Goal: Task Accomplishment & Management: Manage account settings

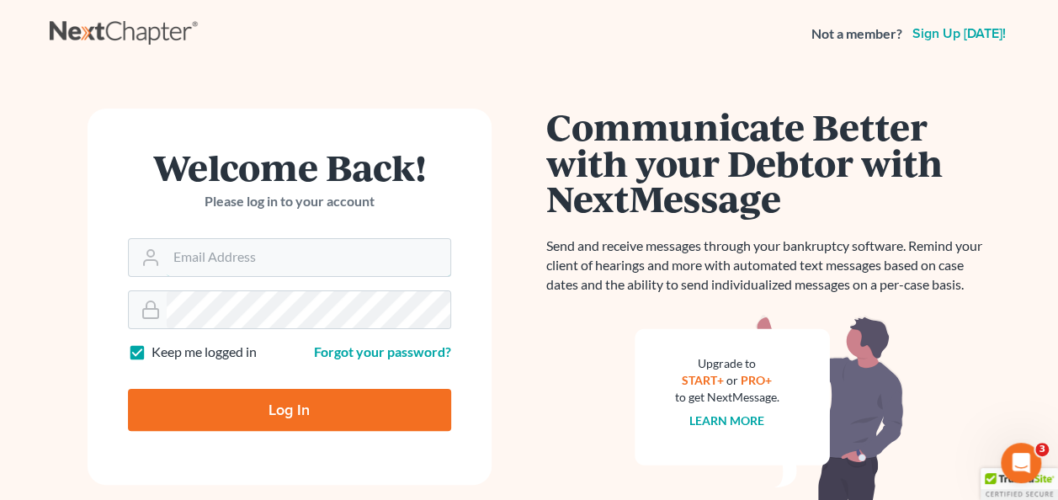
type input "[PERSON_NAME][EMAIL_ADDRESS][PERSON_NAME][DOMAIN_NAME]"
click at [229, 419] on input "Log In" at bounding box center [289, 410] width 323 height 42
type input "Thinking..."
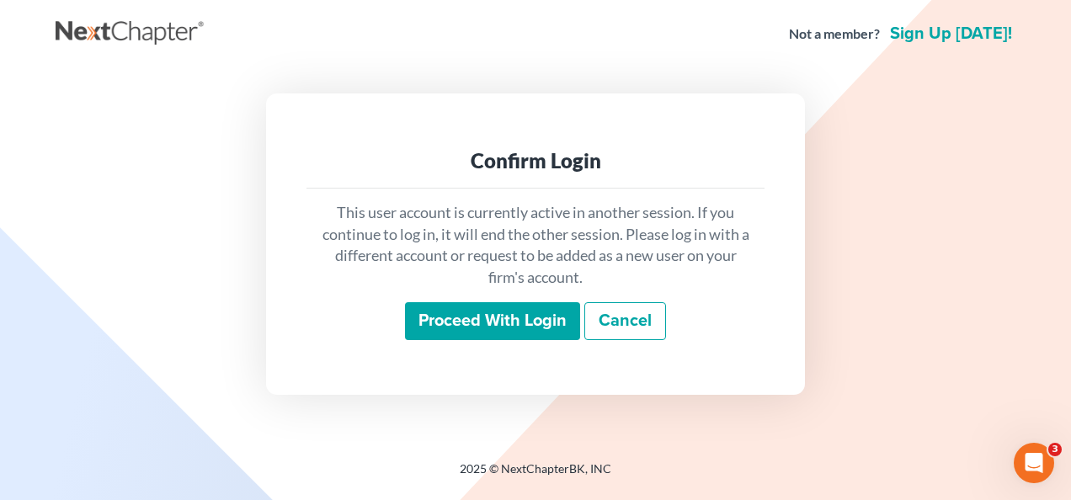
click at [480, 314] on input "Proceed with login" at bounding box center [492, 321] width 175 height 39
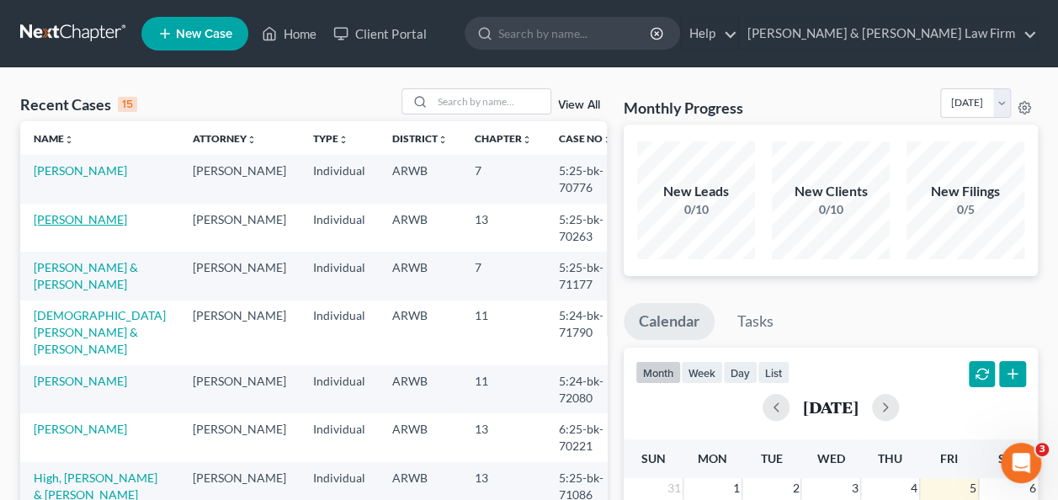
click at [88, 219] on link "[PERSON_NAME]" at bounding box center [80, 219] width 93 height 14
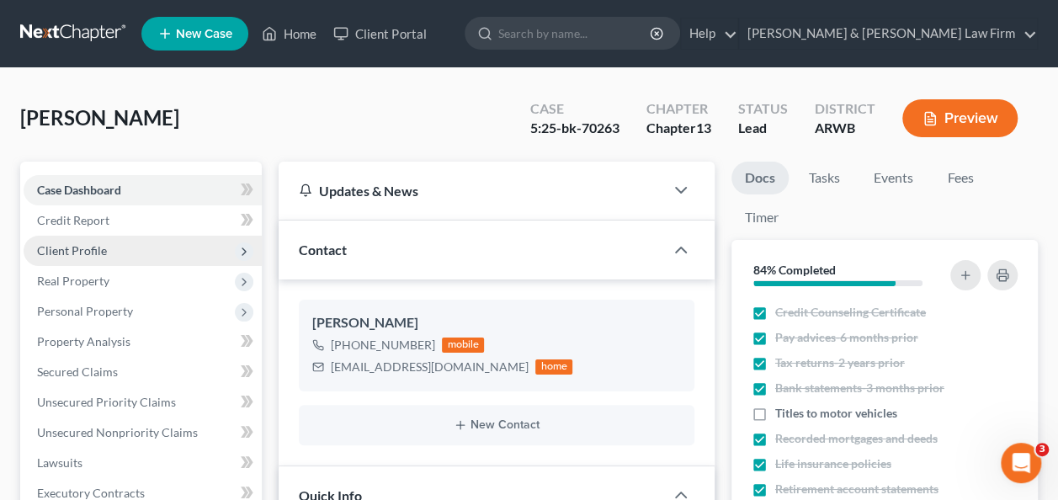
click at [76, 248] on span "Client Profile" at bounding box center [72, 250] width 70 height 14
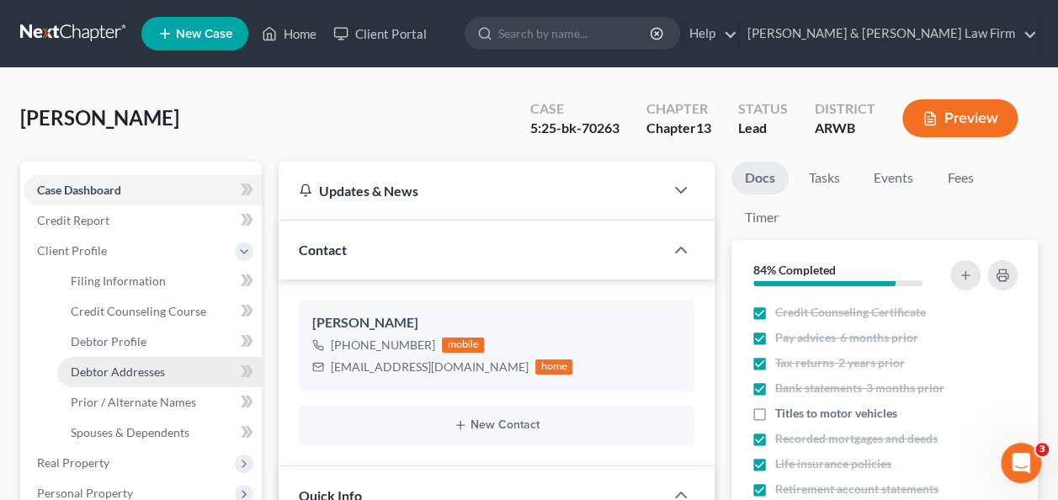
click at [128, 376] on span "Debtor Addresses" at bounding box center [118, 372] width 94 height 14
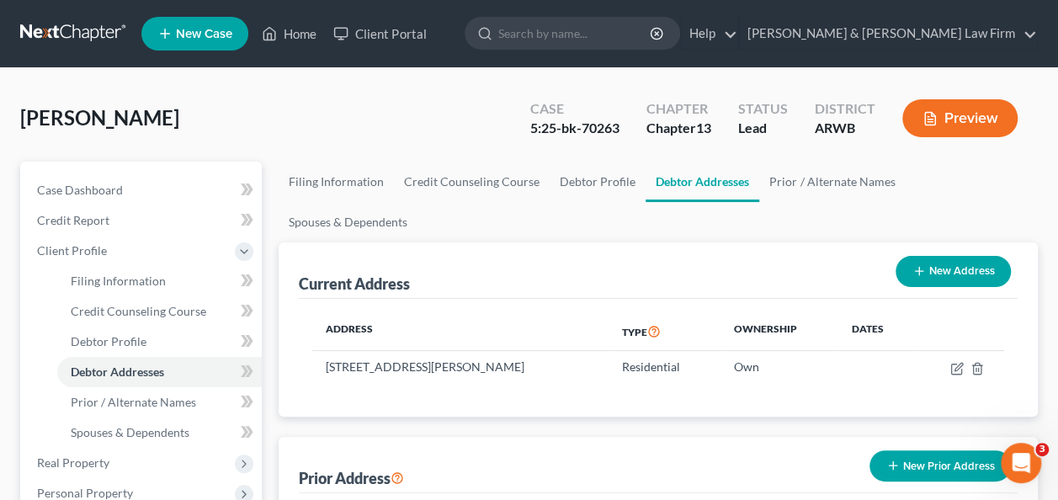
click at [336, 129] on div "[PERSON_NAME] Upgraded Case 5:25-bk-70263 Chapter Chapter 13 Status Lead Distri…" at bounding box center [529, 124] width 1018 height 73
click at [77, 194] on span "Case Dashboard" at bounding box center [80, 190] width 86 height 14
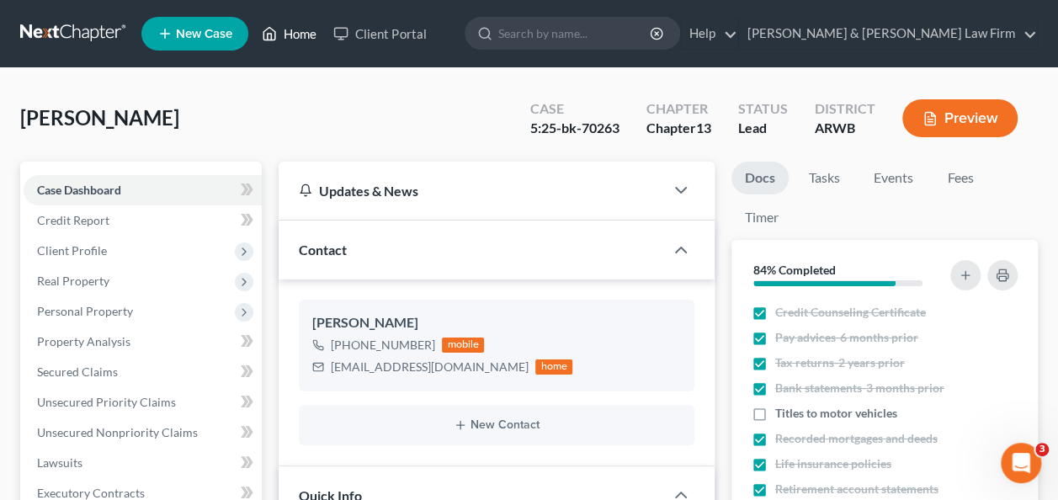
click at [307, 29] on link "Home" at bounding box center [289, 34] width 72 height 30
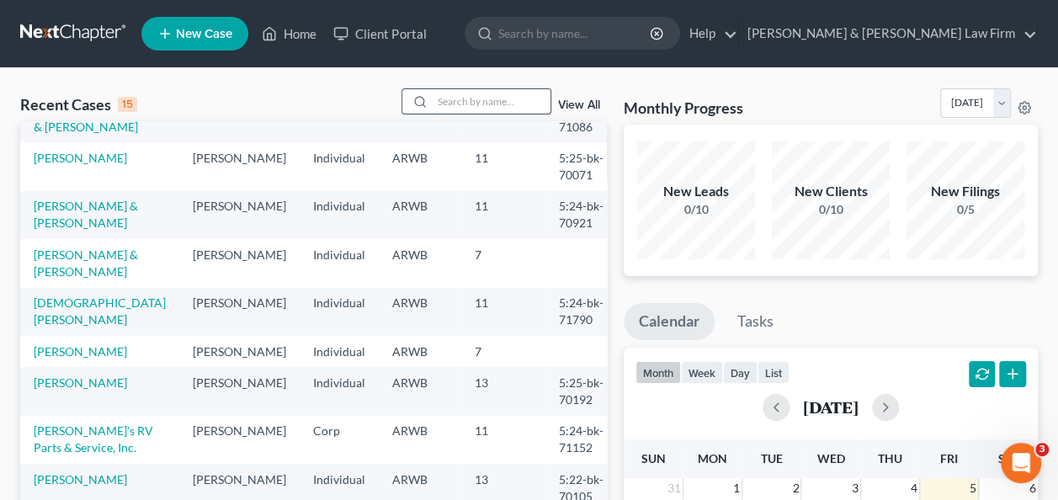
click at [446, 104] on input "search" at bounding box center [492, 101] width 118 height 24
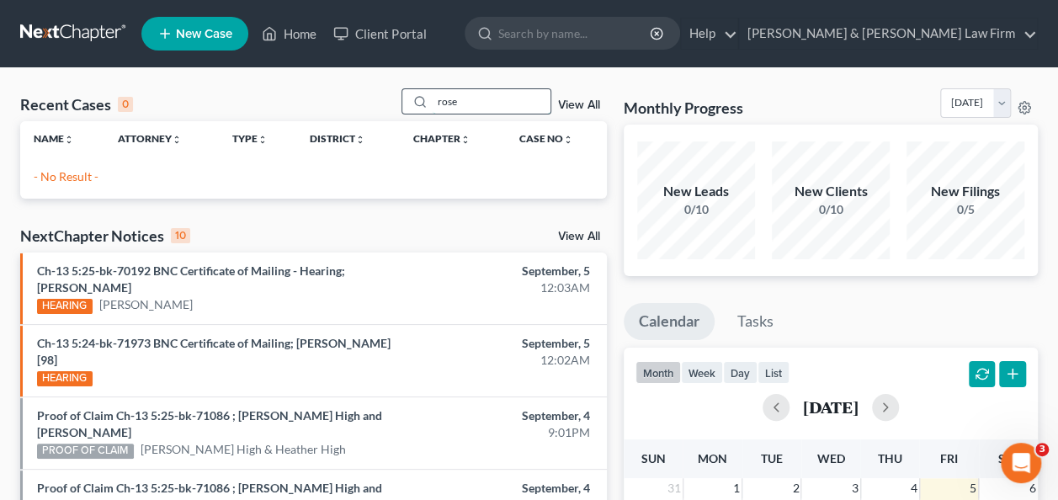
click at [479, 98] on input "rose" at bounding box center [492, 101] width 118 height 24
type input "r"
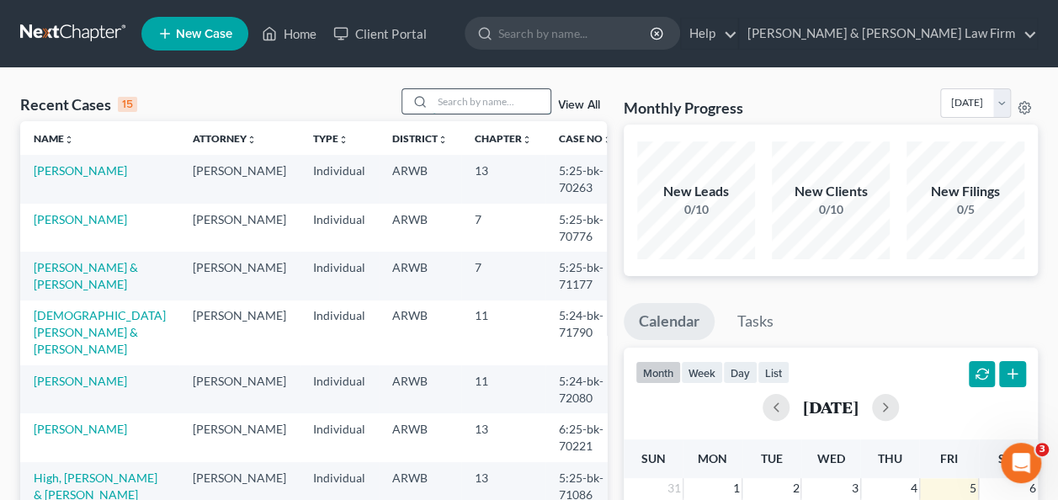
click at [446, 99] on input "search" at bounding box center [492, 101] width 118 height 24
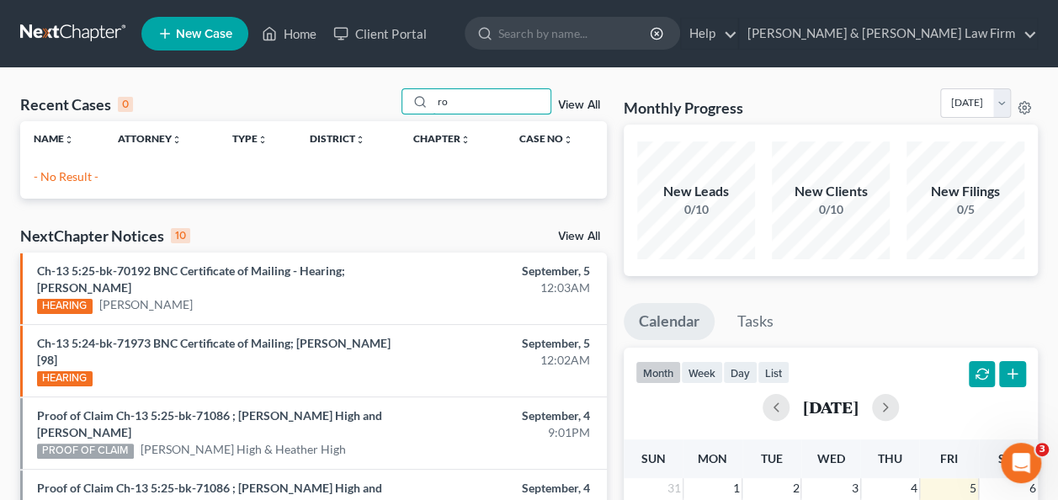
type input "r"
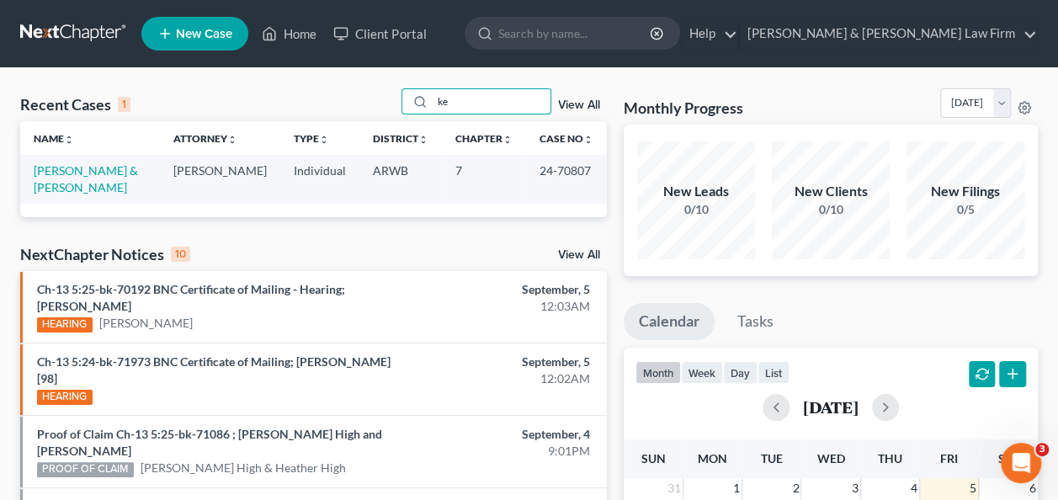
type input "k"
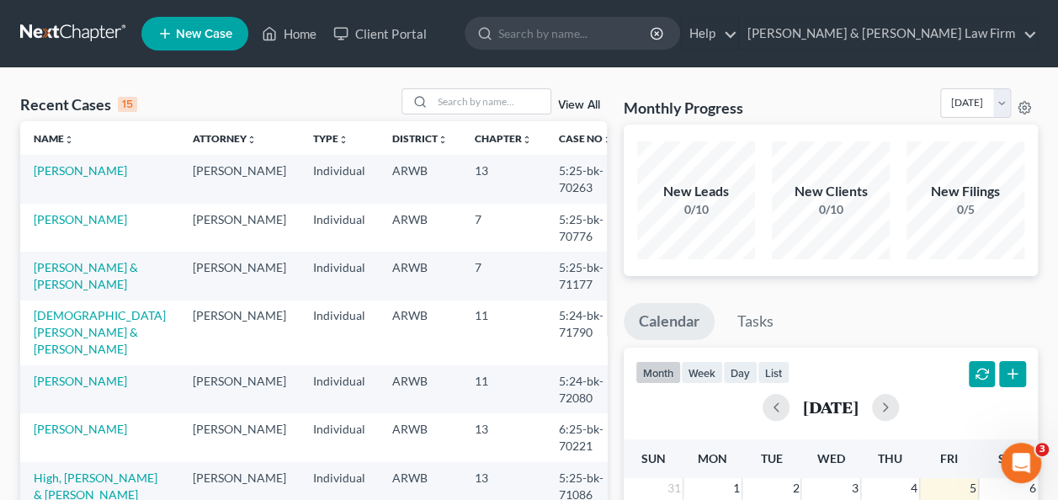
click at [192, 28] on span "New Case" at bounding box center [204, 34] width 56 height 13
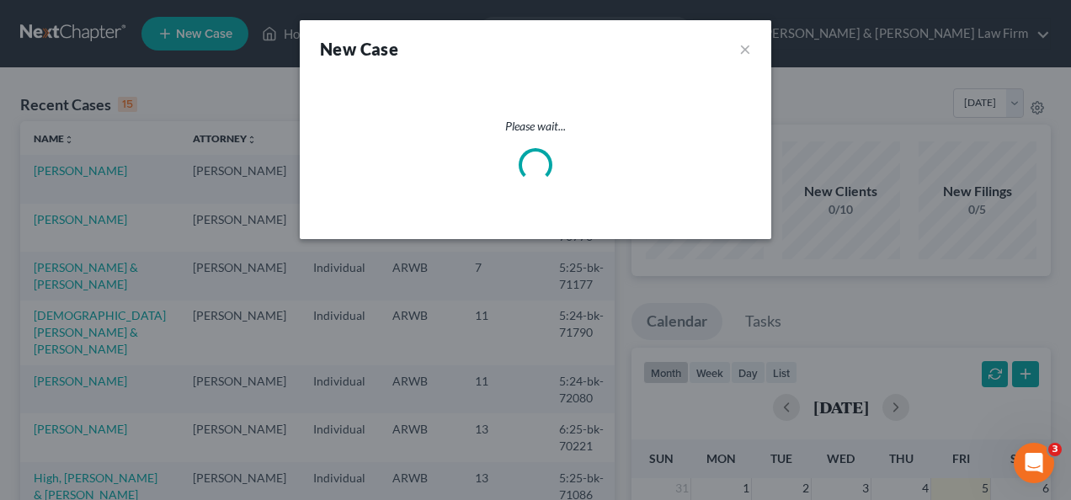
select select "6"
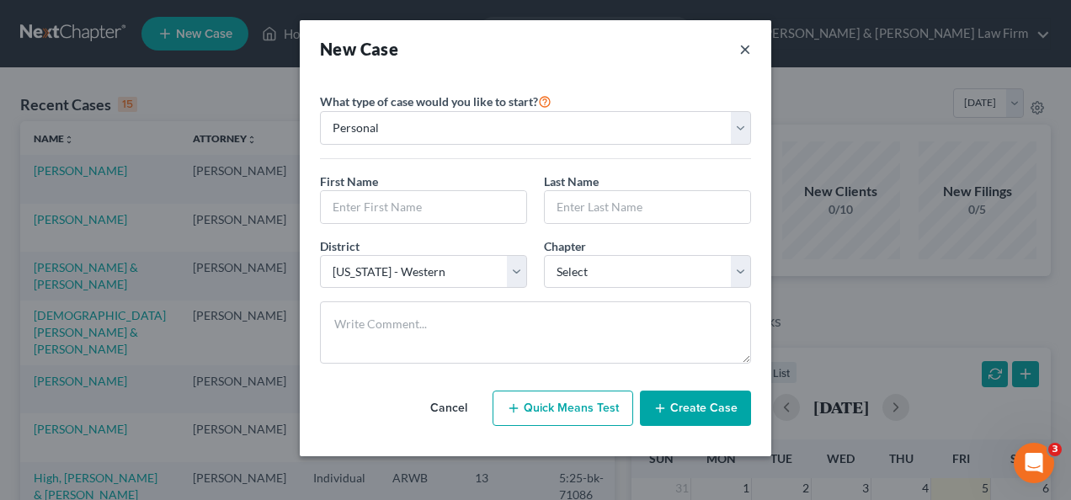
click at [746, 47] on button "×" at bounding box center [745, 49] width 12 height 24
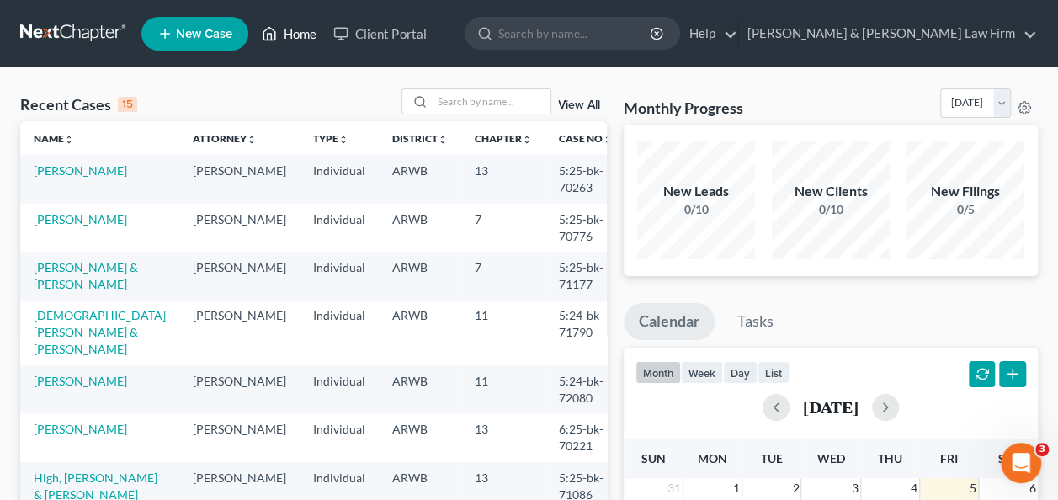
click at [303, 40] on link "Home" at bounding box center [289, 34] width 72 height 30
click at [293, 34] on link "Home" at bounding box center [289, 34] width 72 height 30
click at [472, 102] on input "search" at bounding box center [492, 101] width 118 height 24
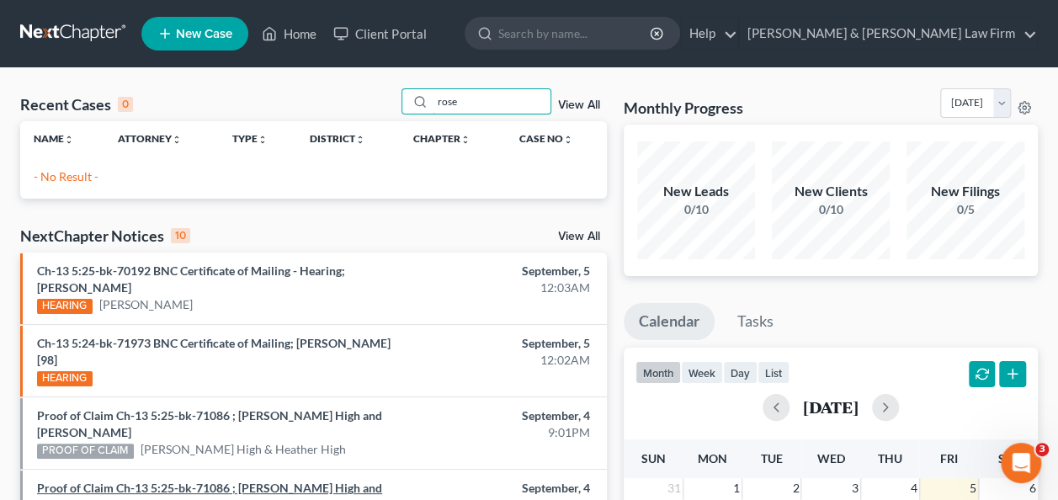
type input "rose"
